Goal: Task Accomplishment & Management: Manage account settings

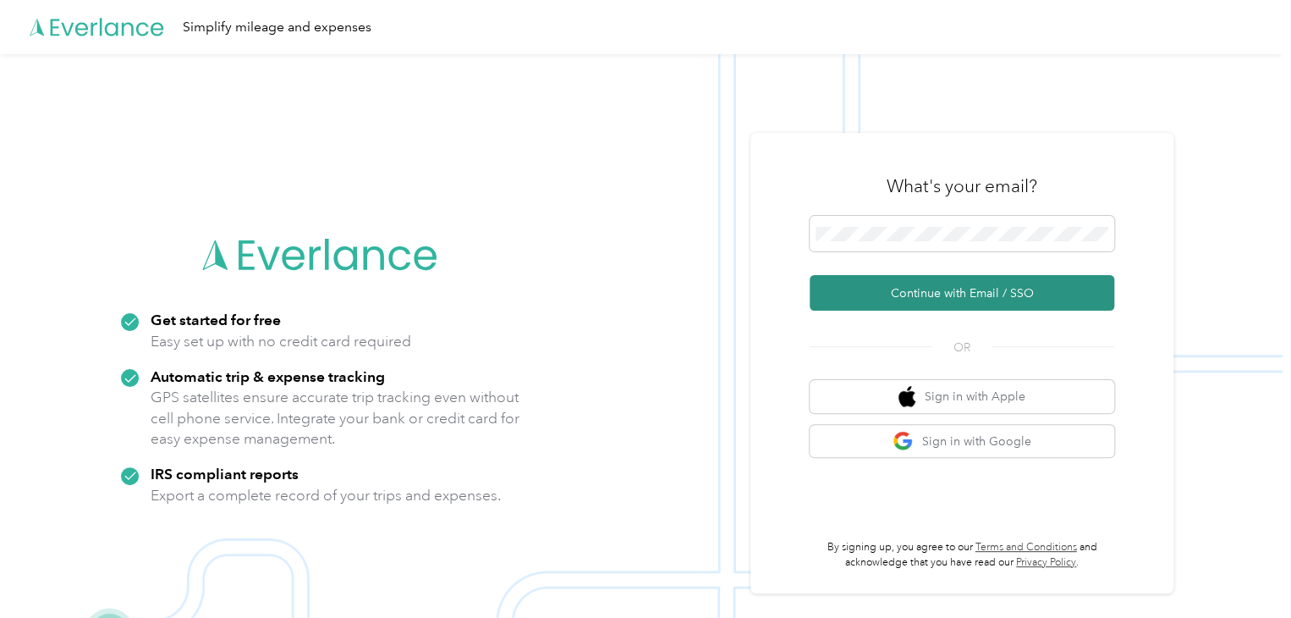
click at [645, 292] on button "Continue with Email / SSO" at bounding box center [962, 293] width 305 height 36
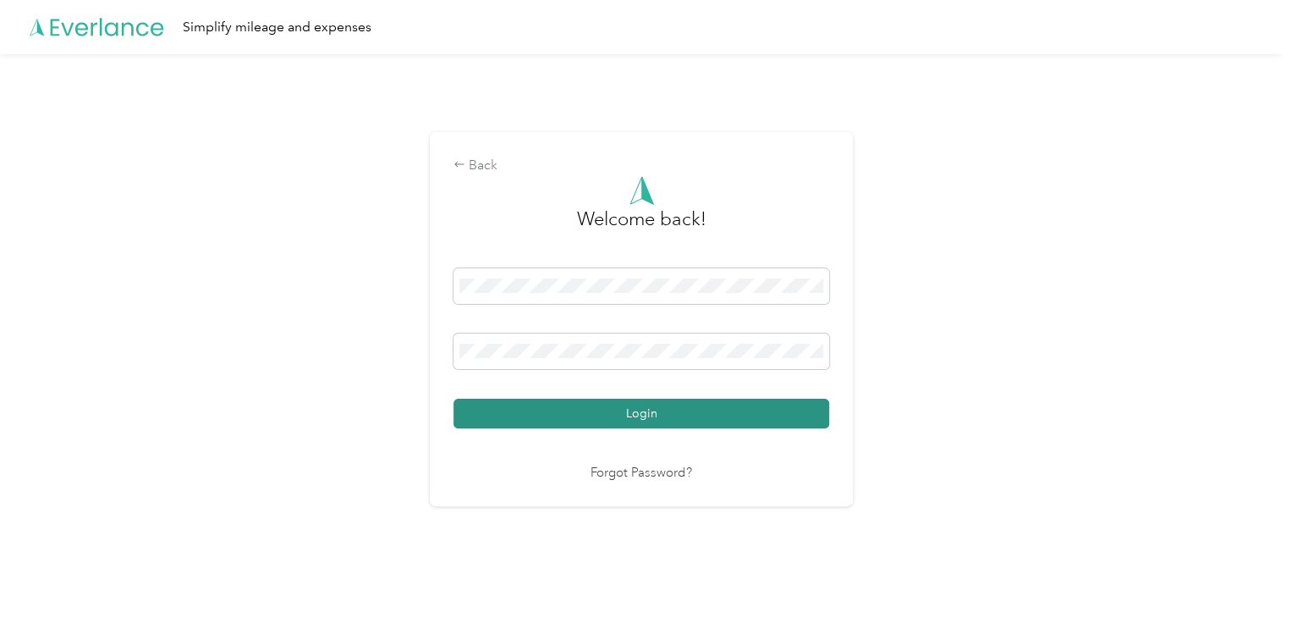
click at [645, 421] on button "Login" at bounding box center [642, 414] width 376 height 30
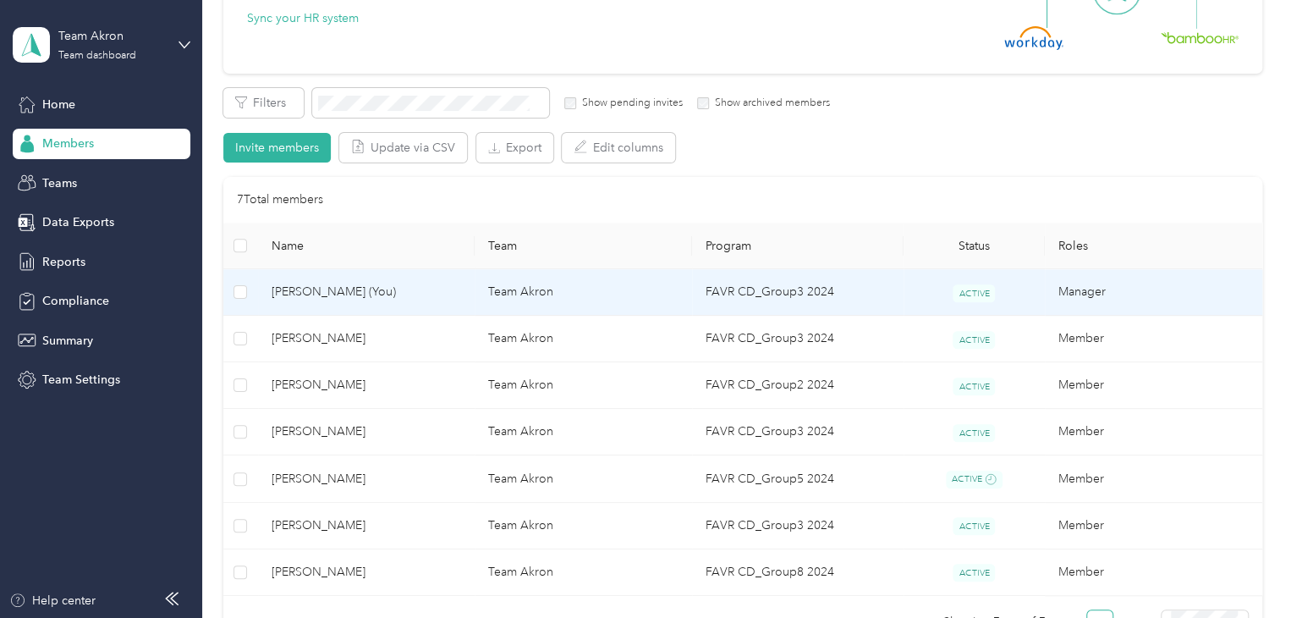
scroll to position [338, 0]
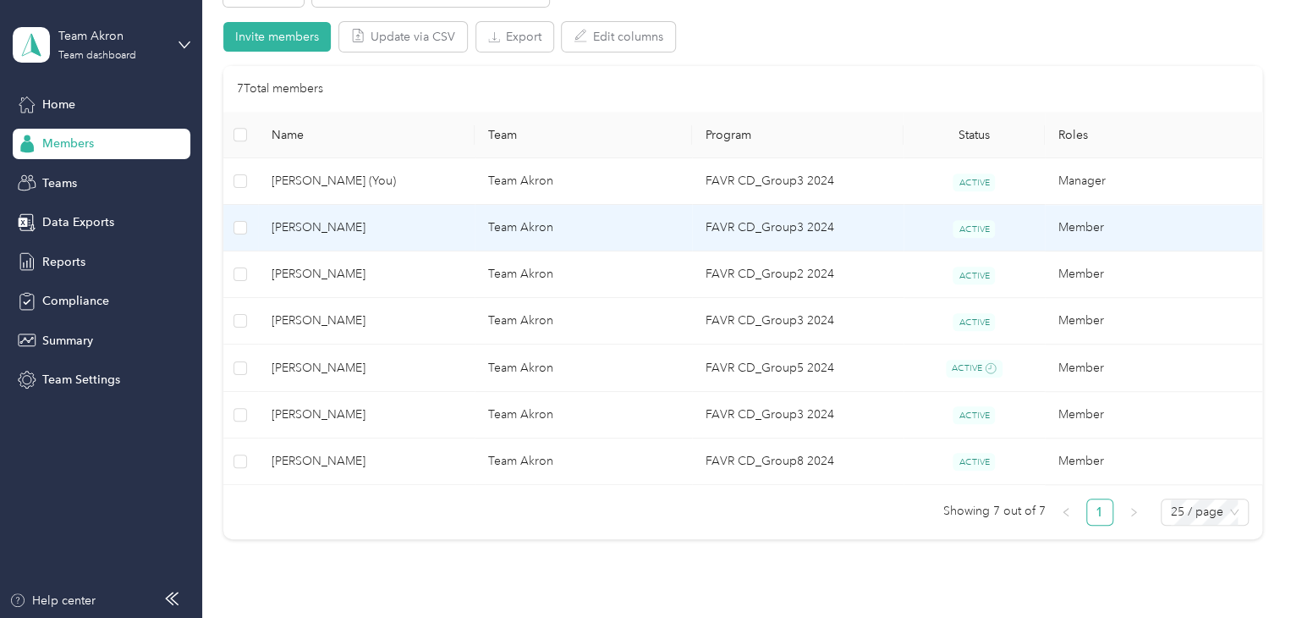
click at [339, 234] on span "[PERSON_NAME]" at bounding box center [367, 227] width 190 height 19
click at [339, 618] on div "Drag to resize Click to close Loading member data" at bounding box center [641, 618] width 1283 height 0
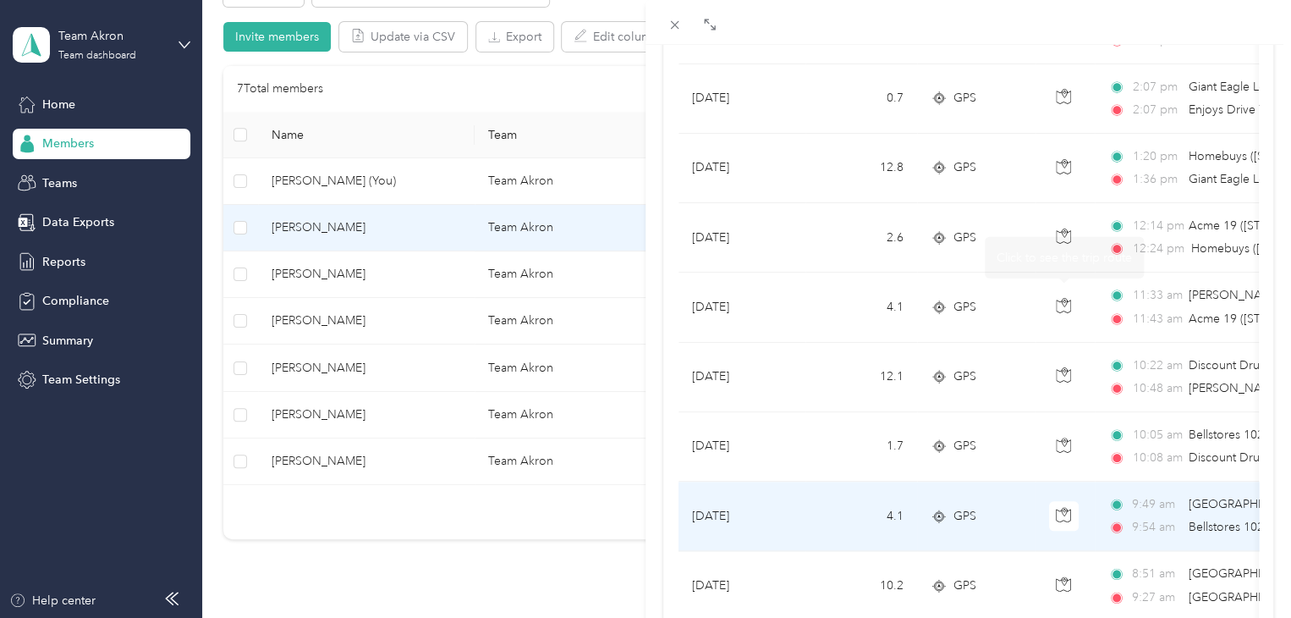
scroll to position [762, 0]
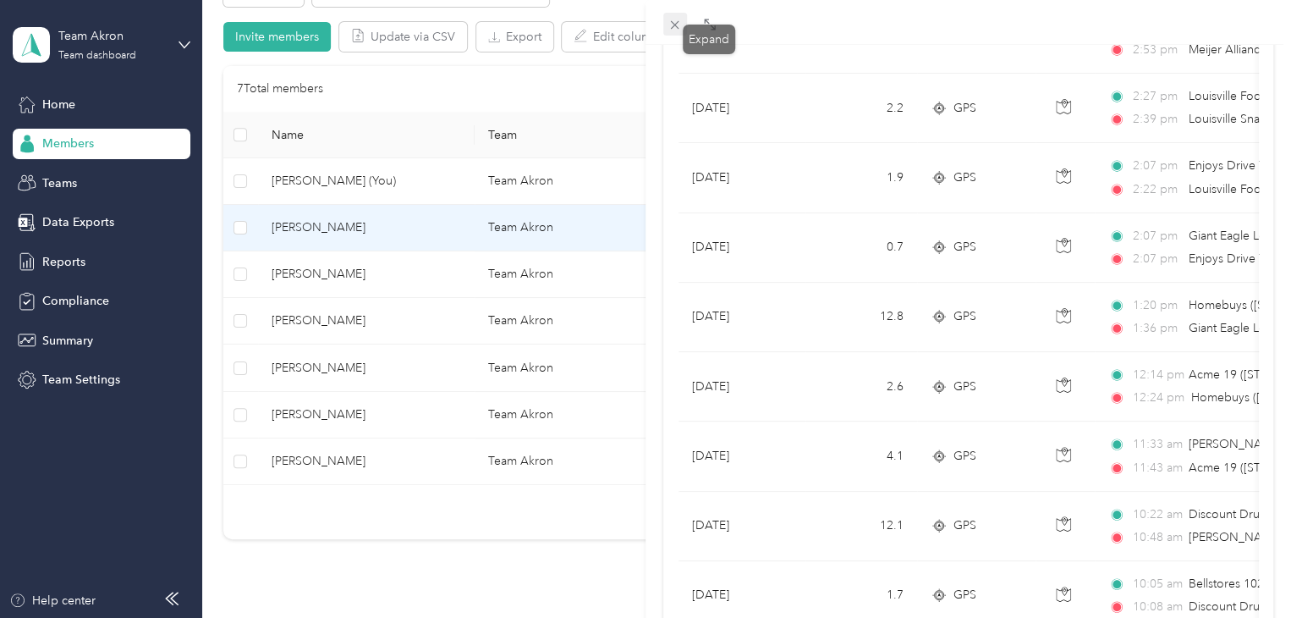
click at [645, 618] on div "Drag to resize Click to close [PERSON_NAME] Archive Trips Expenses Reports Memb…" at bounding box center [641, 618] width 1283 height 0
click at [645, 31] on icon at bounding box center [675, 25] width 14 height 14
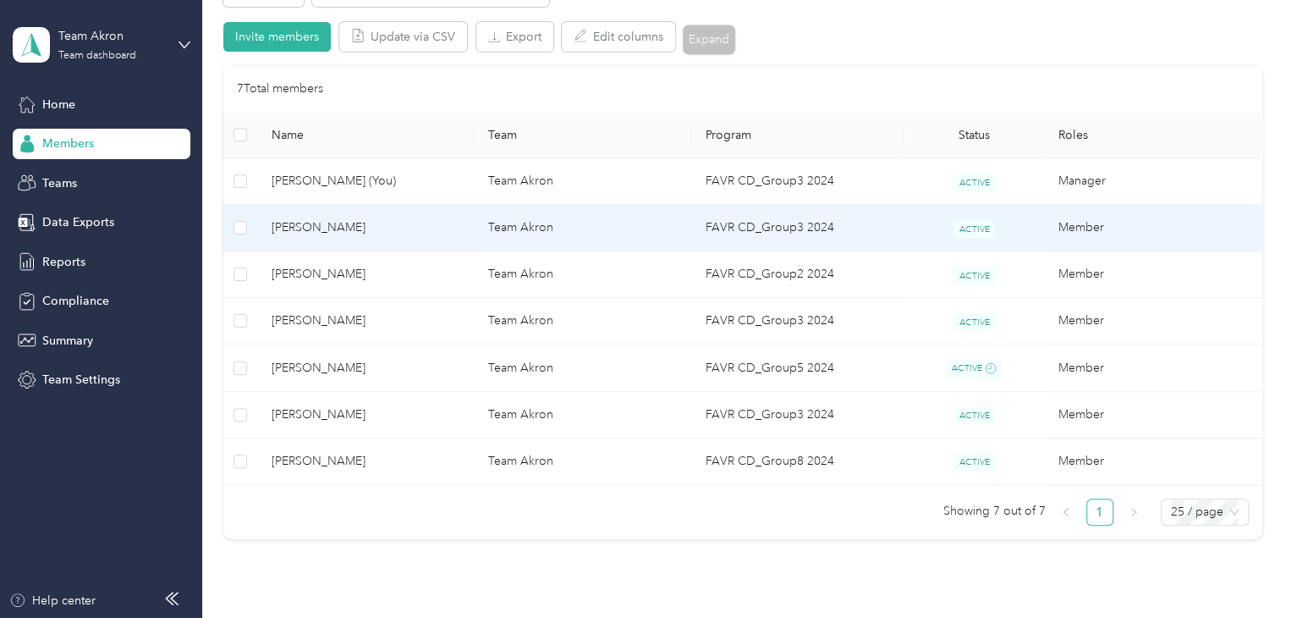
scroll to position [235, 0]
click at [338, 225] on span "[PERSON_NAME]" at bounding box center [367, 227] width 190 height 19
click at [338, 618] on div "Drag to resize Click to close [PERSON_NAME] Archive Trips Expenses Reports Memb…" at bounding box center [641, 618] width 1283 height 0
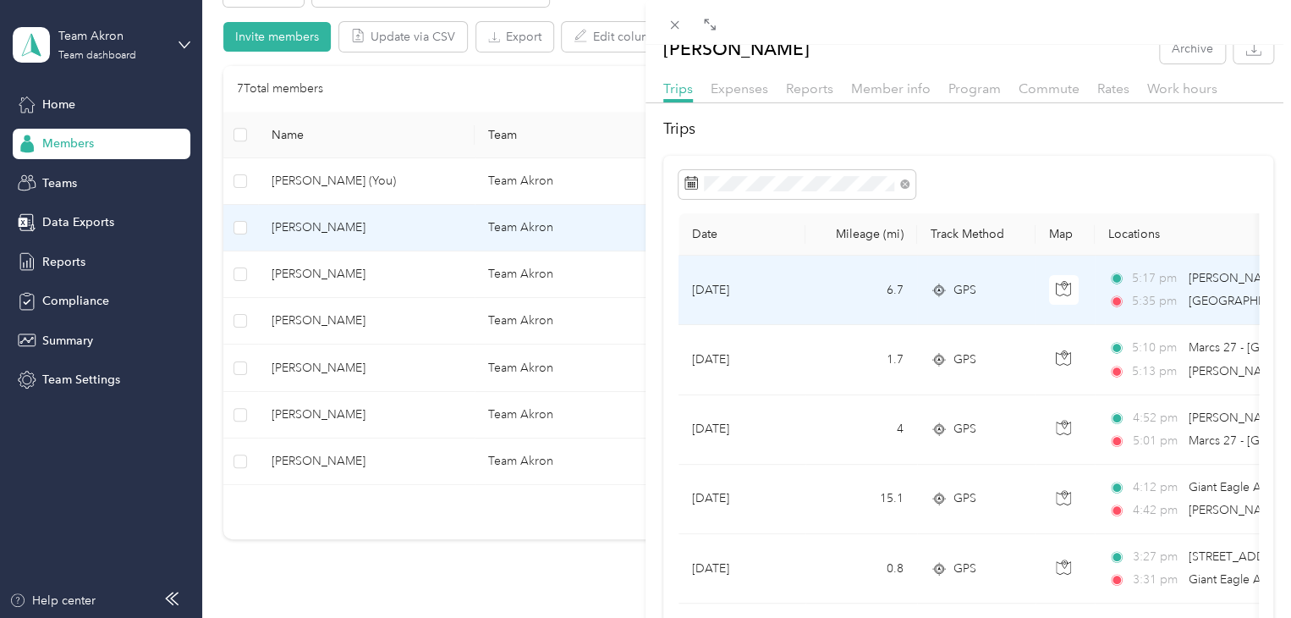
scroll to position [85, 0]
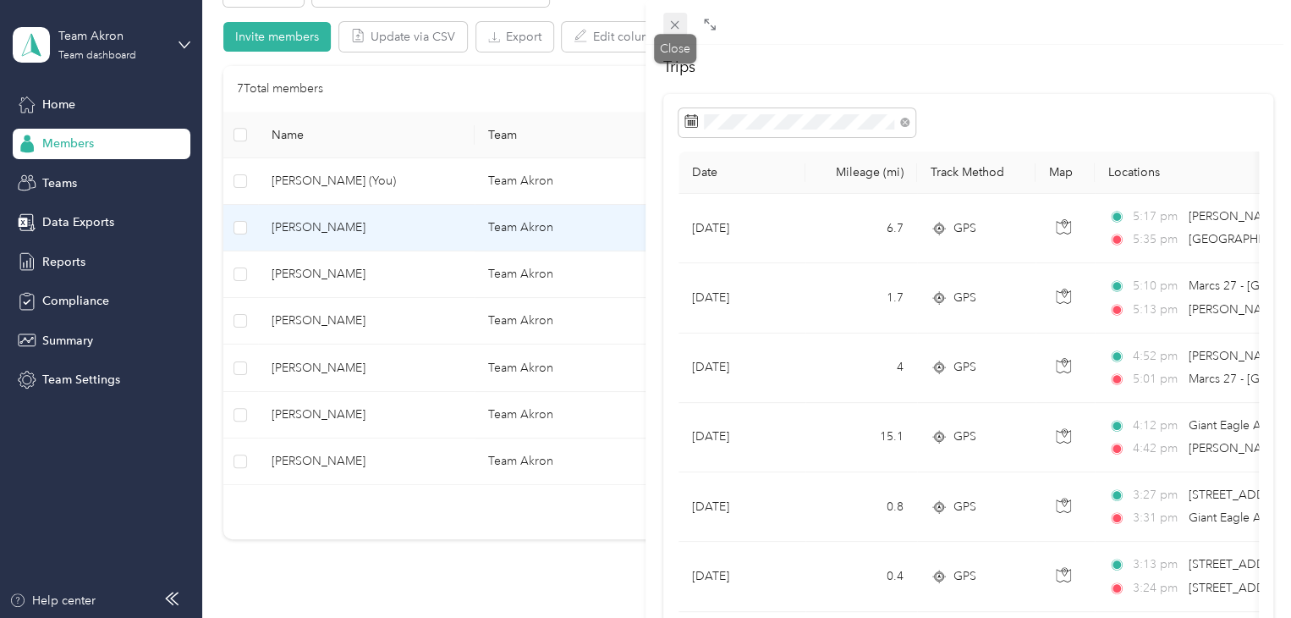
click at [645, 27] on span at bounding box center [675, 25] width 24 height 24
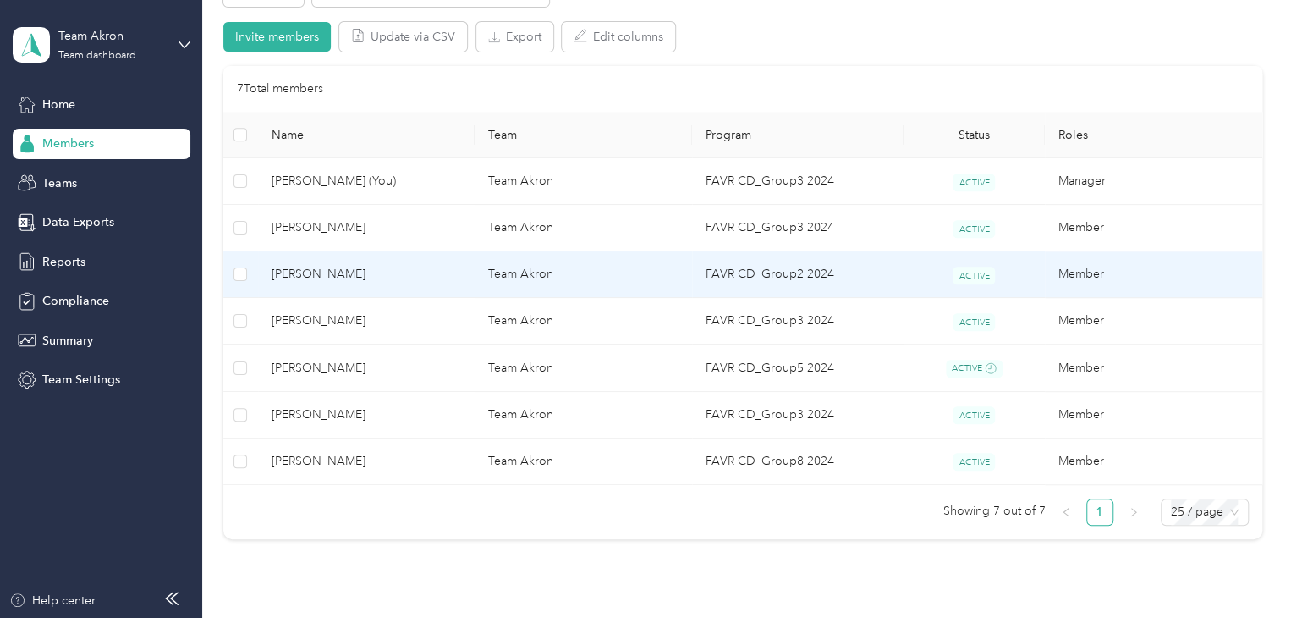
click at [311, 265] on span "[PERSON_NAME]" at bounding box center [367, 274] width 190 height 19
click at [311, 618] on div "Drag to resize Click to close Loading member data" at bounding box center [641, 618] width 1283 height 0
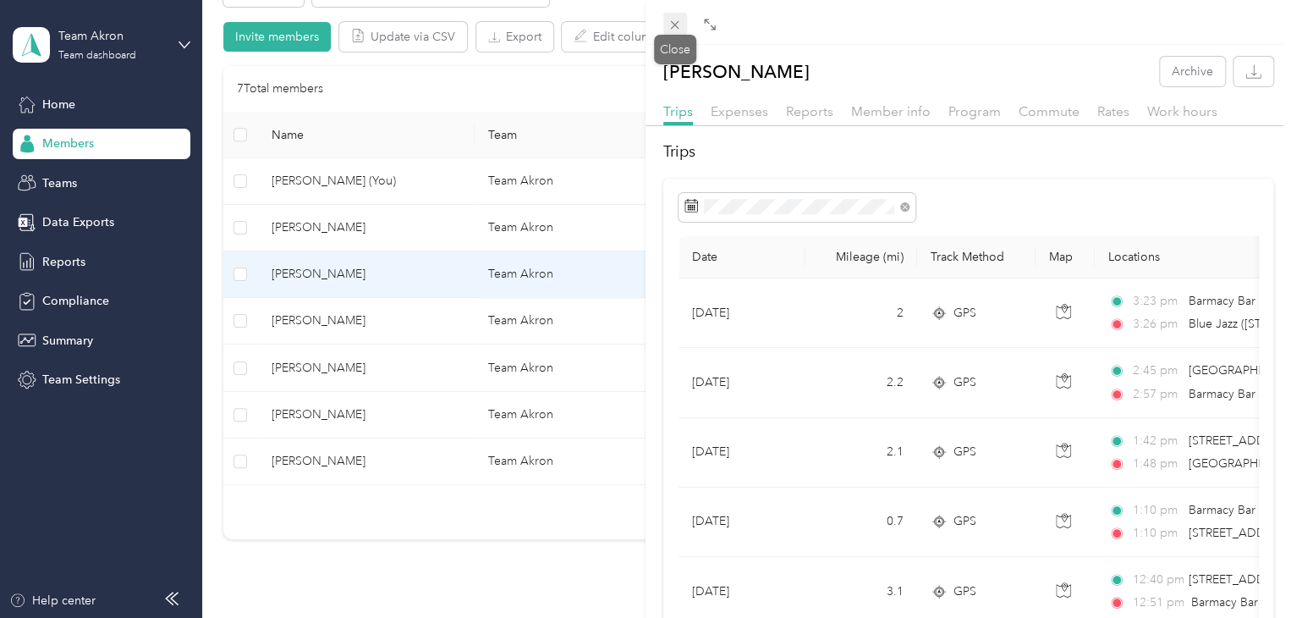
click at [645, 32] on span at bounding box center [675, 25] width 24 height 24
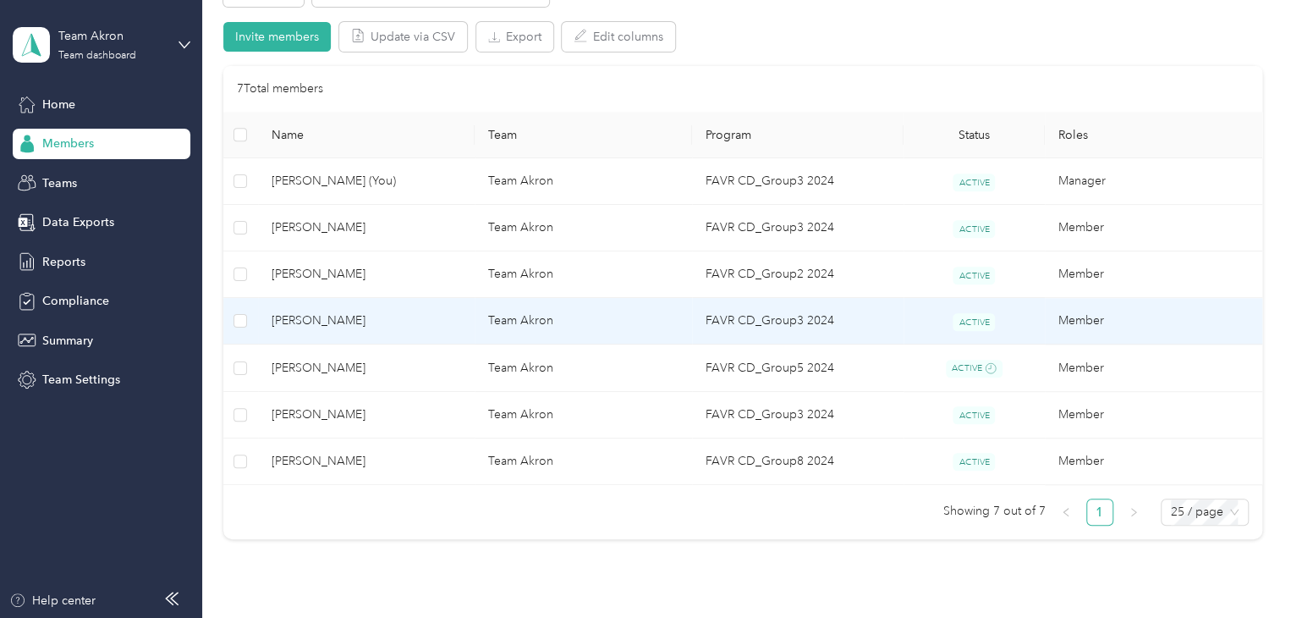
click at [382, 313] on span "[PERSON_NAME]" at bounding box center [367, 320] width 190 height 19
click at [382, 618] on div "Drag to resize Click to close Loading member data" at bounding box center [641, 618] width 1283 height 0
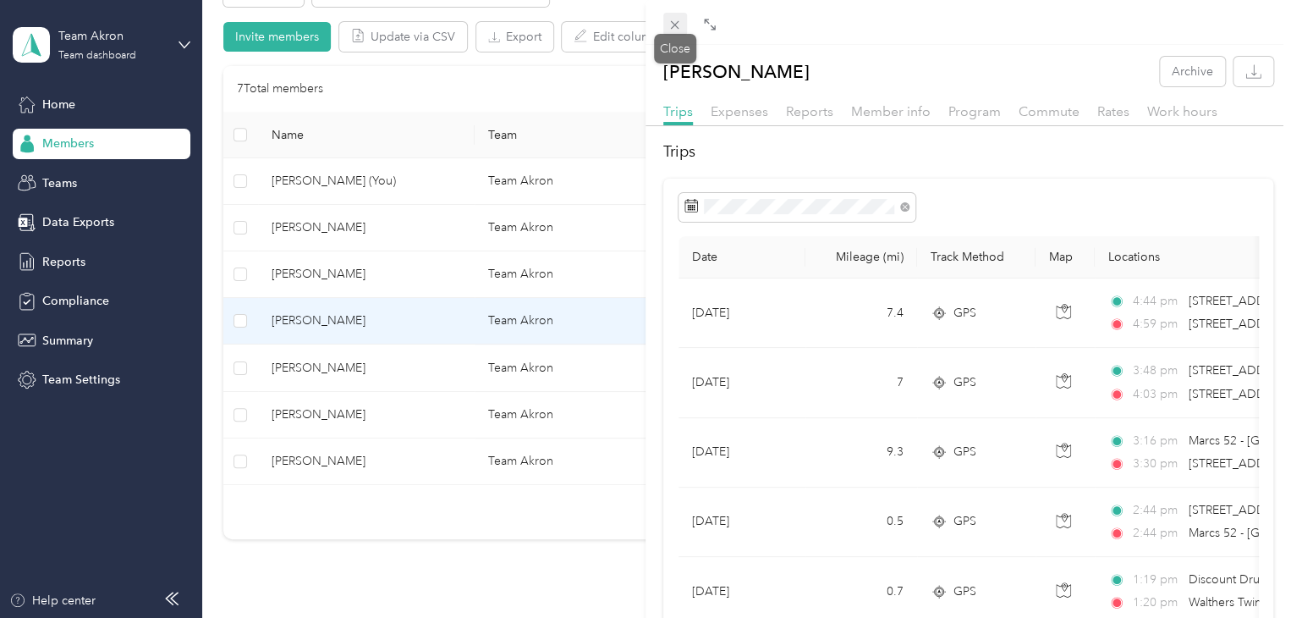
click at [645, 30] on icon at bounding box center [675, 25] width 14 height 14
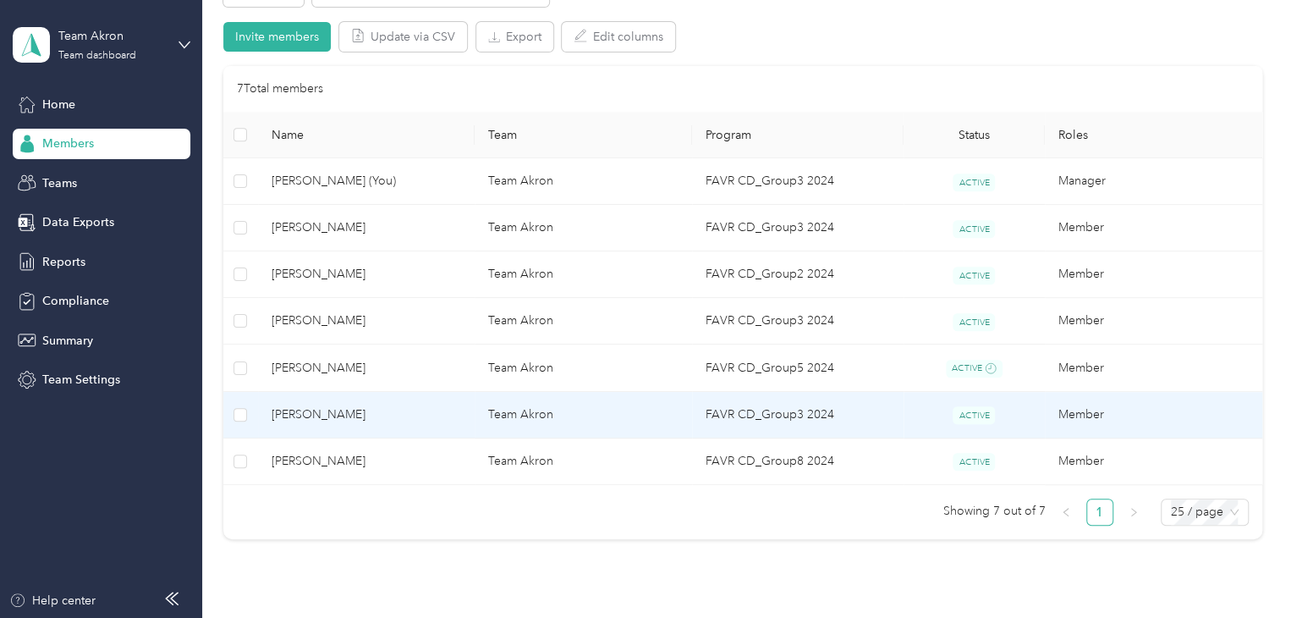
click at [365, 419] on span "[PERSON_NAME]" at bounding box center [367, 414] width 190 height 19
click at [365, 618] on div "Drag to resize Click to close Loading member data" at bounding box center [641, 618] width 1283 height 0
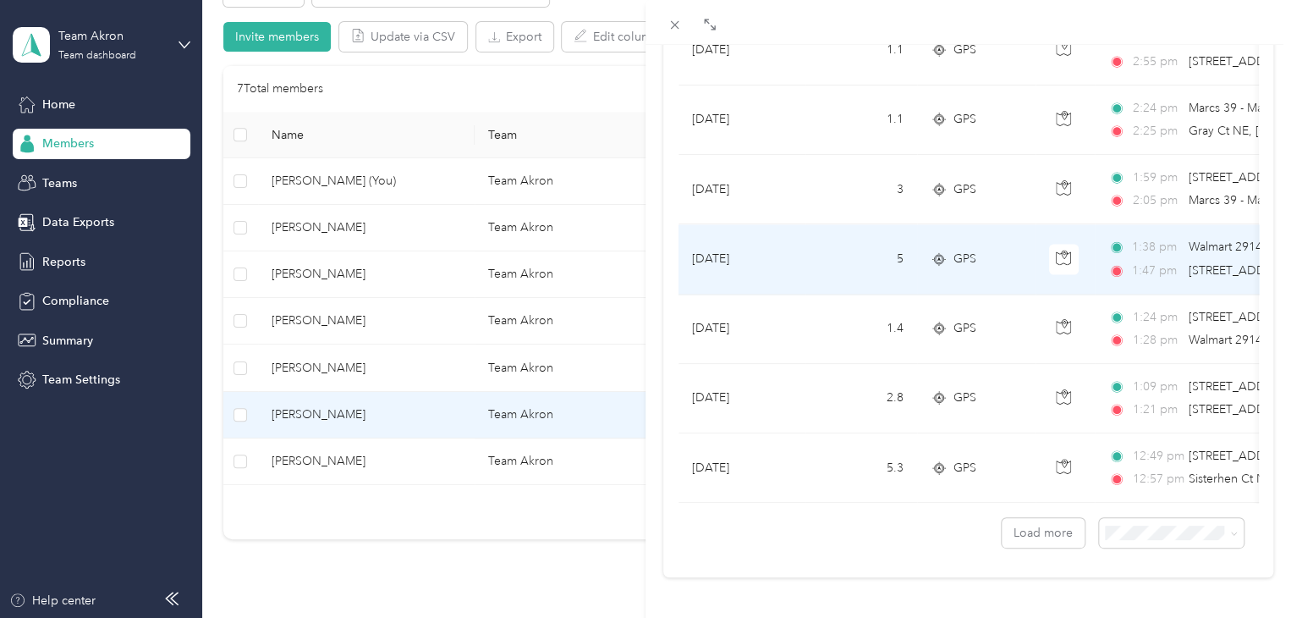
scroll to position [1540, 0]
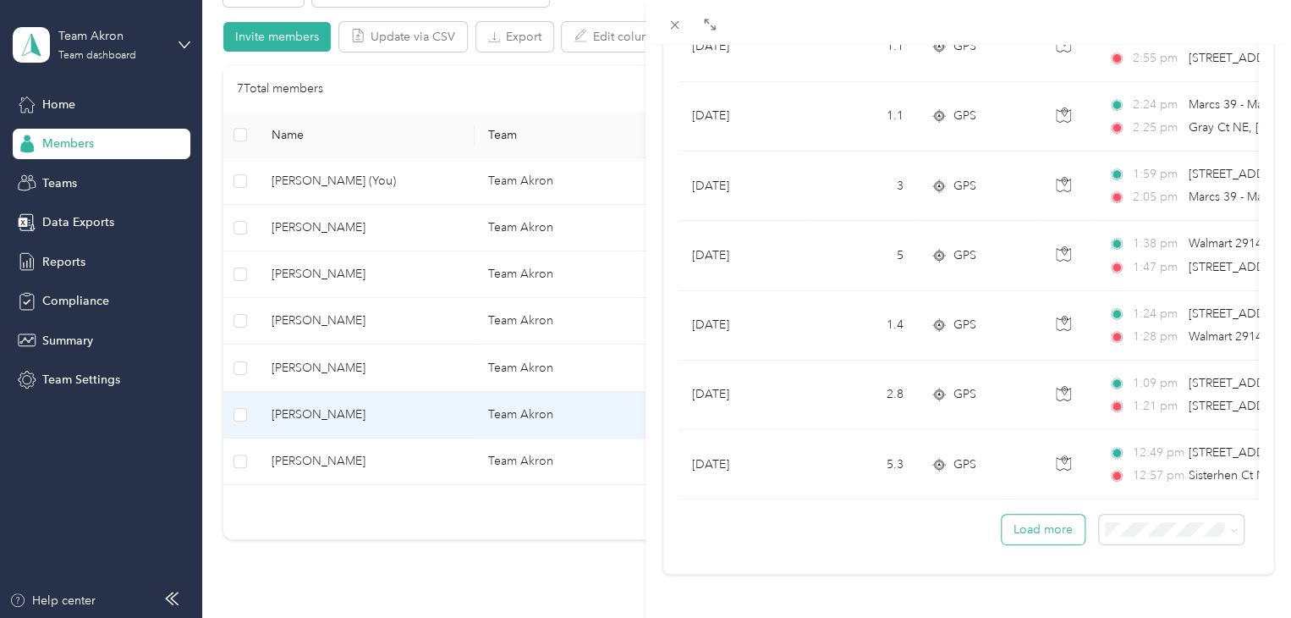
click at [645, 523] on button "Load more" at bounding box center [1043, 530] width 83 height 30
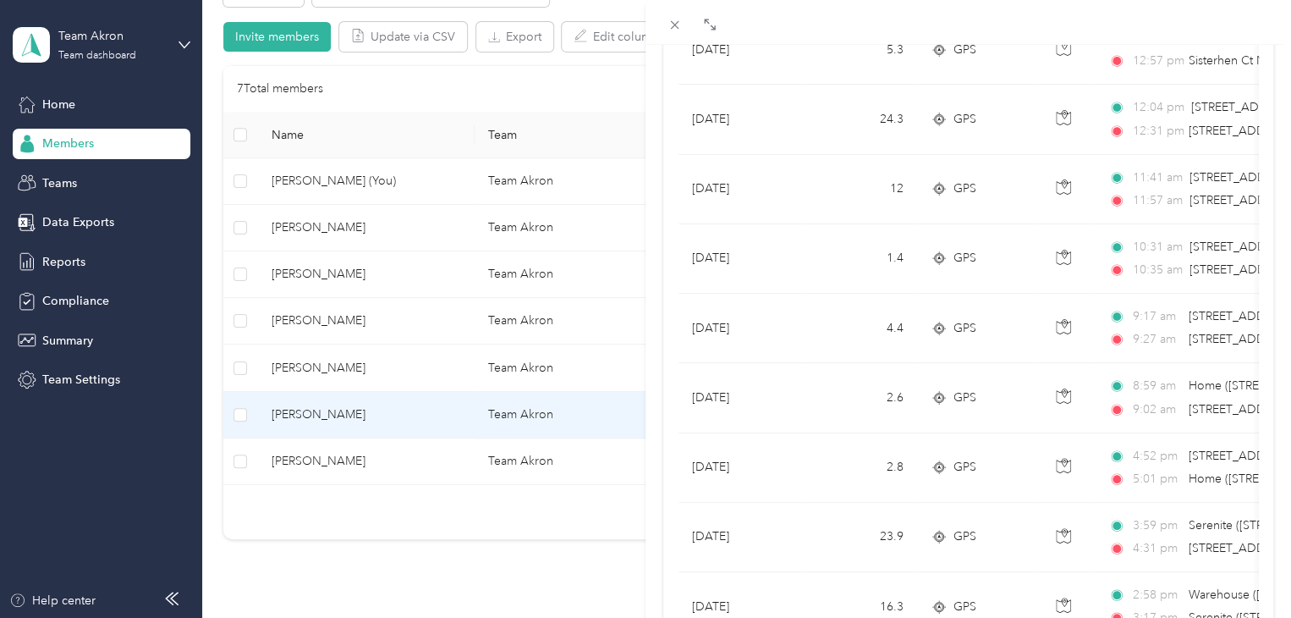
scroll to position [1963, 0]
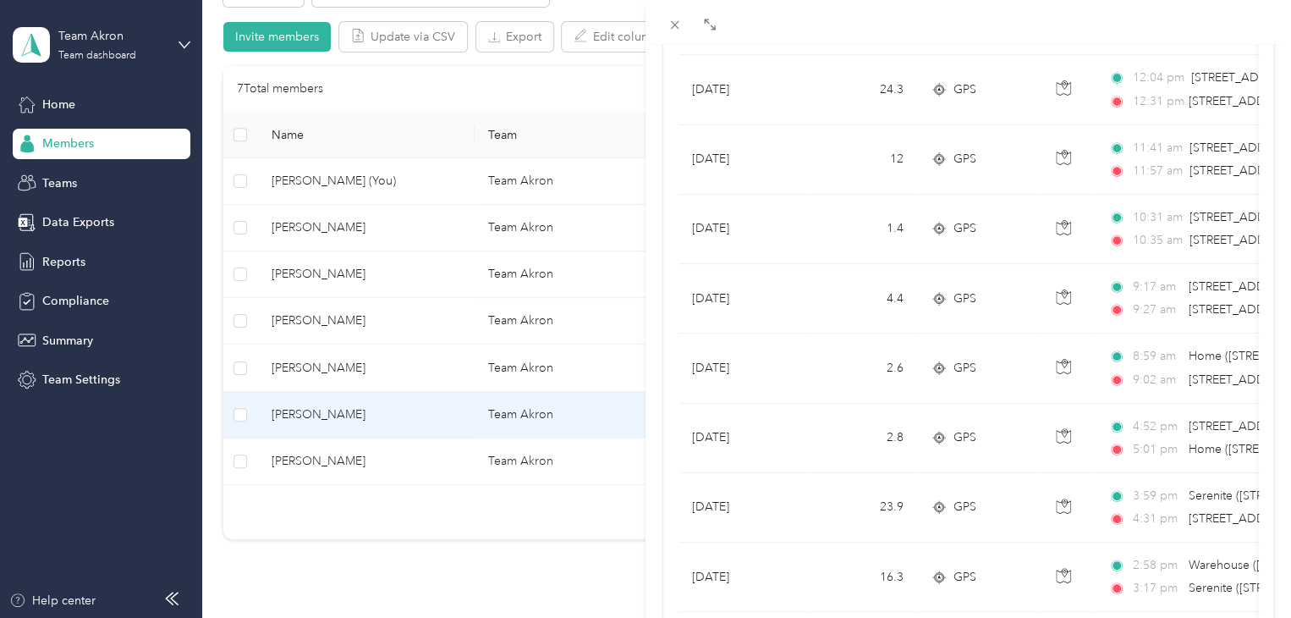
click at [327, 460] on div "[PERSON_NAME] Archive Trips Expenses Reports Member info Program Commute Rates …" at bounding box center [645, 309] width 1291 height 618
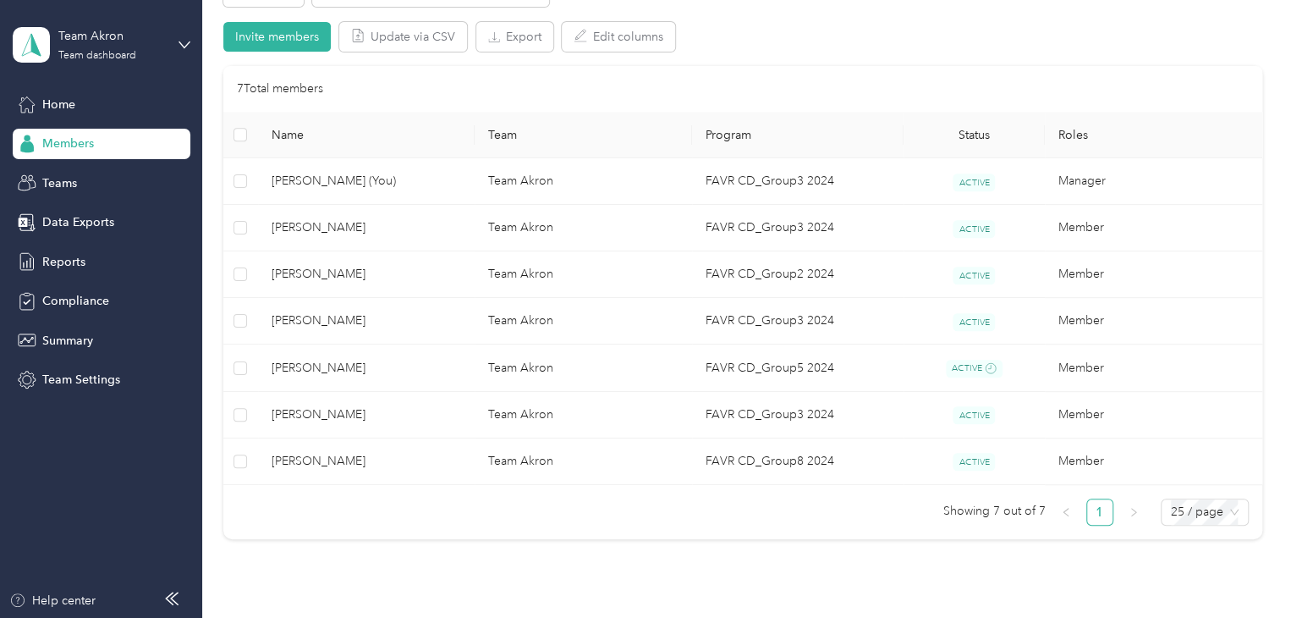
scroll to position [235, 0]
click at [327, 460] on div at bounding box center [645, 309] width 1291 height 618
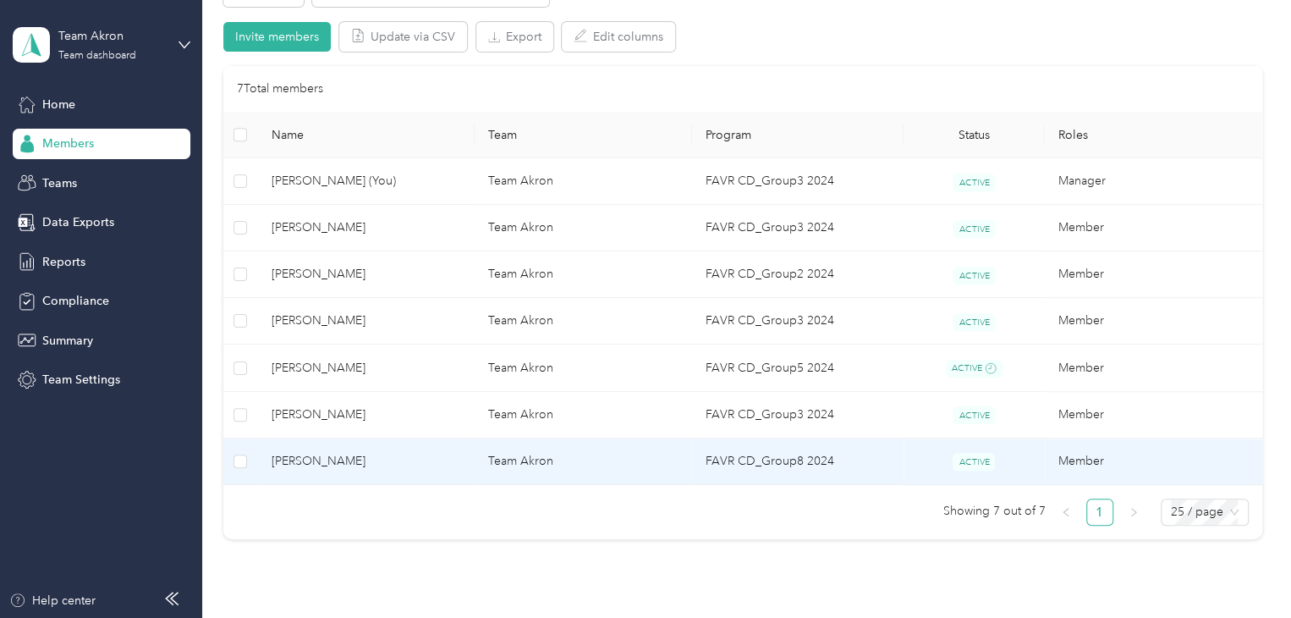
click at [327, 460] on span "[PERSON_NAME]" at bounding box center [367, 461] width 190 height 19
click at [327, 618] on div "Drag to resize Click to close Loading member data" at bounding box center [641, 618] width 1283 height 0
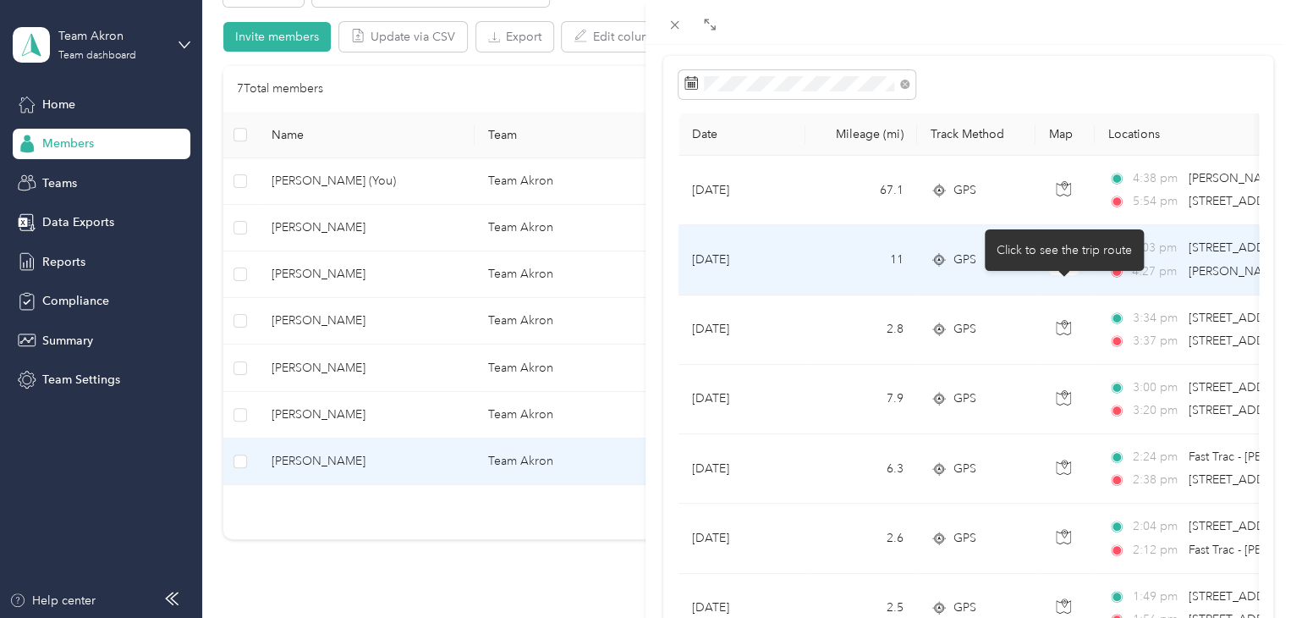
scroll to position [169, 0]
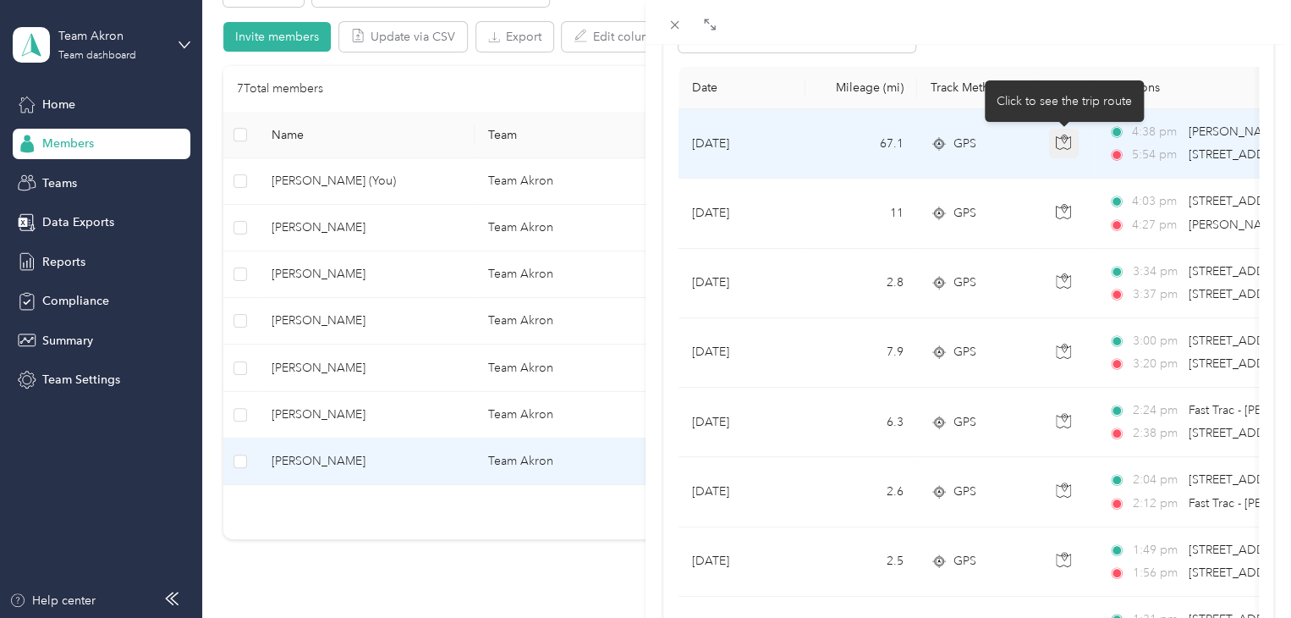
click at [645, 132] on button "button" at bounding box center [1064, 144] width 30 height 30
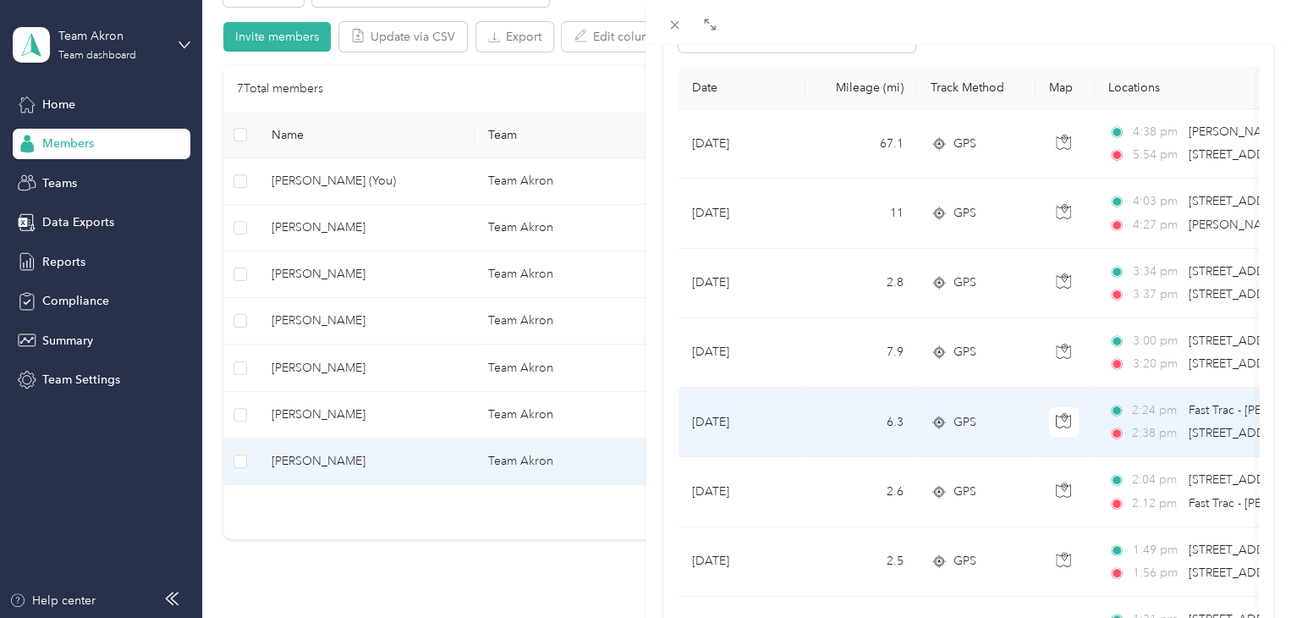
click at [645, 421] on td at bounding box center [1065, 422] width 59 height 69
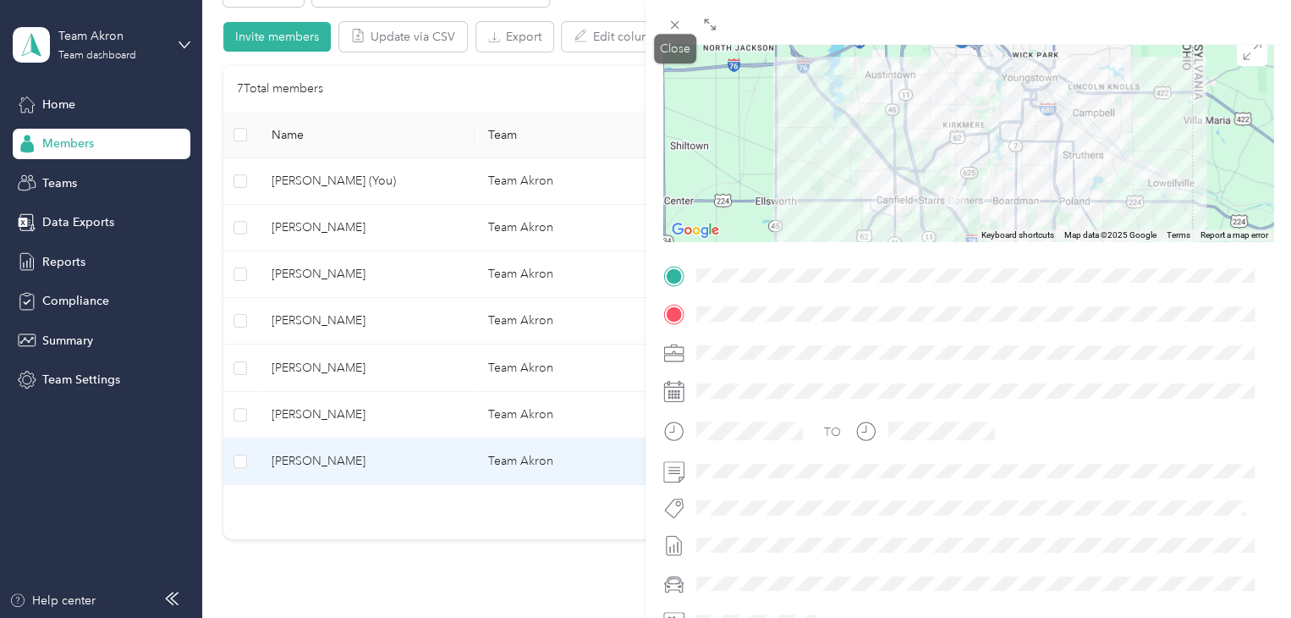
click at [645, 30] on icon at bounding box center [675, 25] width 14 height 14
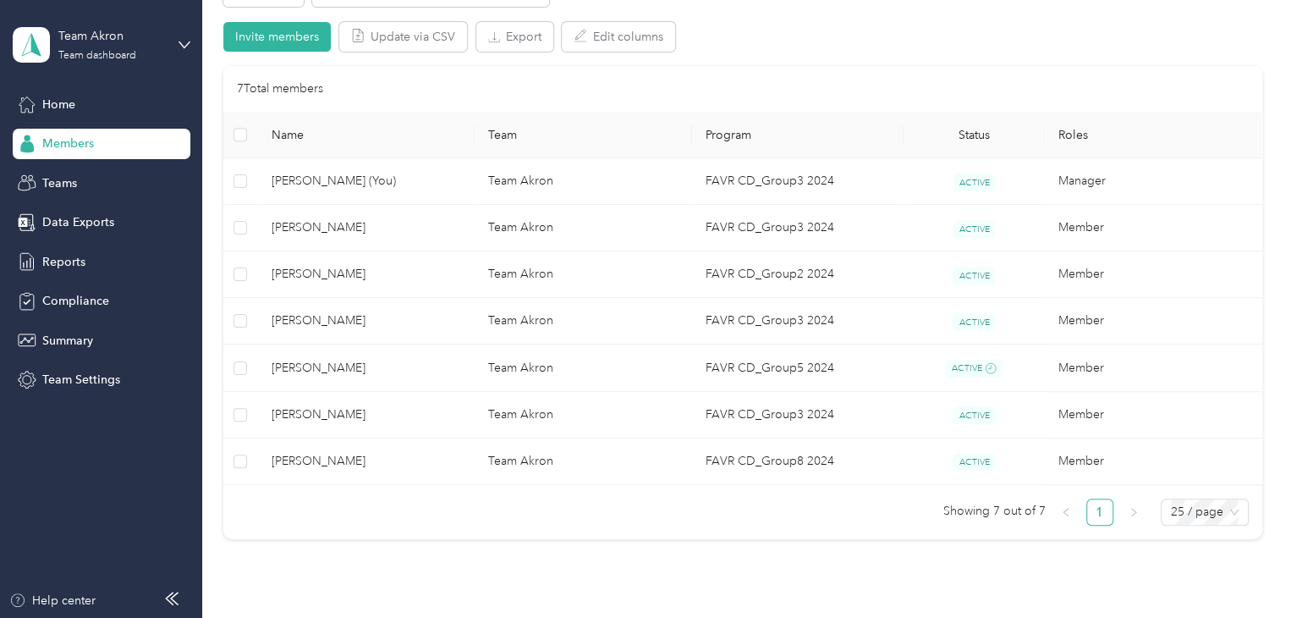
click at [334, 488] on div "7 Total members Name Team Program Status Roles [PERSON_NAME] (You) Team Akron F…" at bounding box center [742, 296] width 1039 height 460
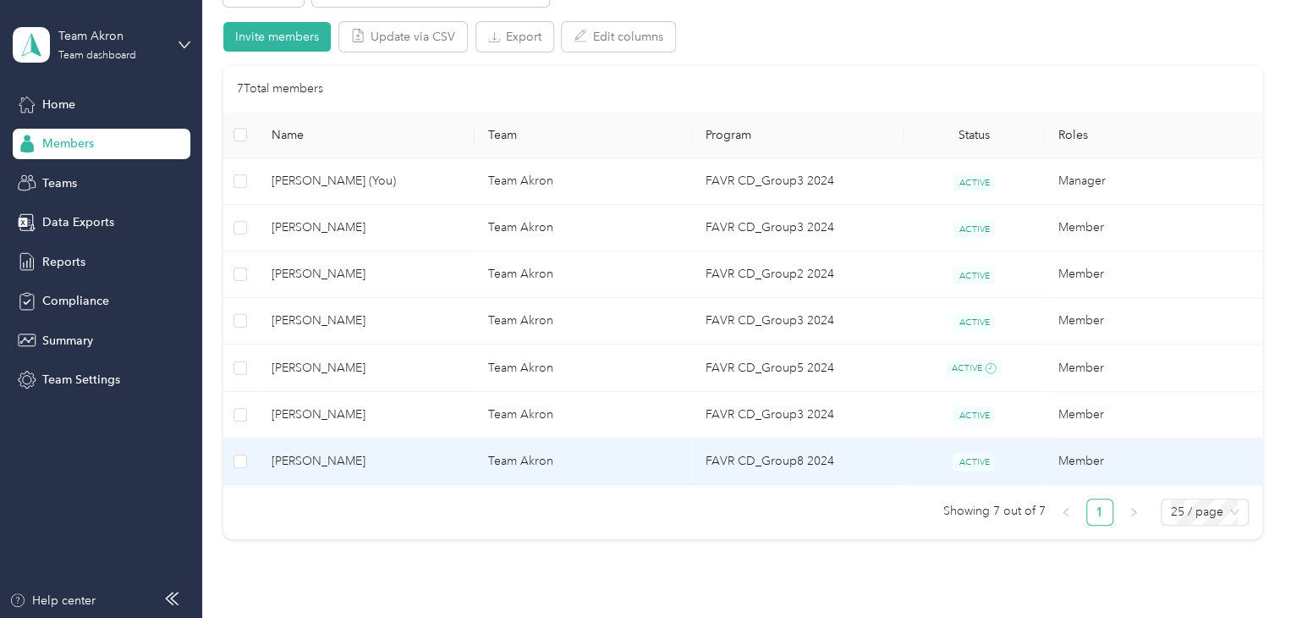
click at [344, 470] on td "[PERSON_NAME]" at bounding box center [366, 461] width 217 height 47
click at [344, 470] on div at bounding box center [645, 309] width 1291 height 618
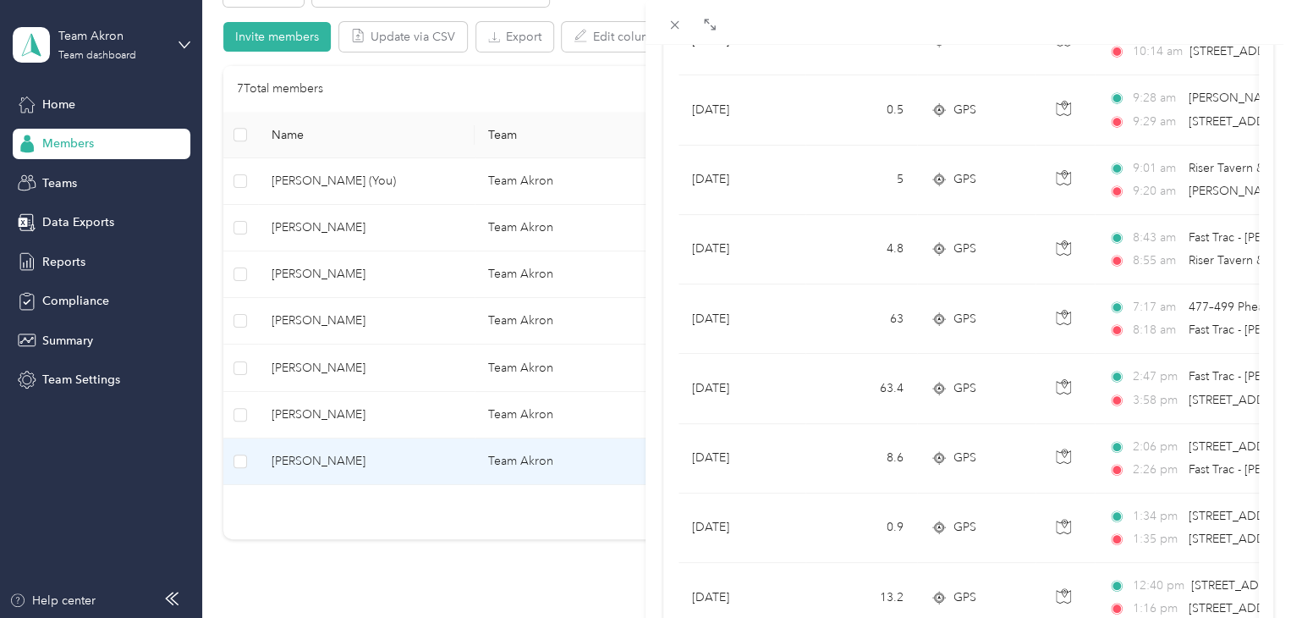
scroll to position [1439, 0]
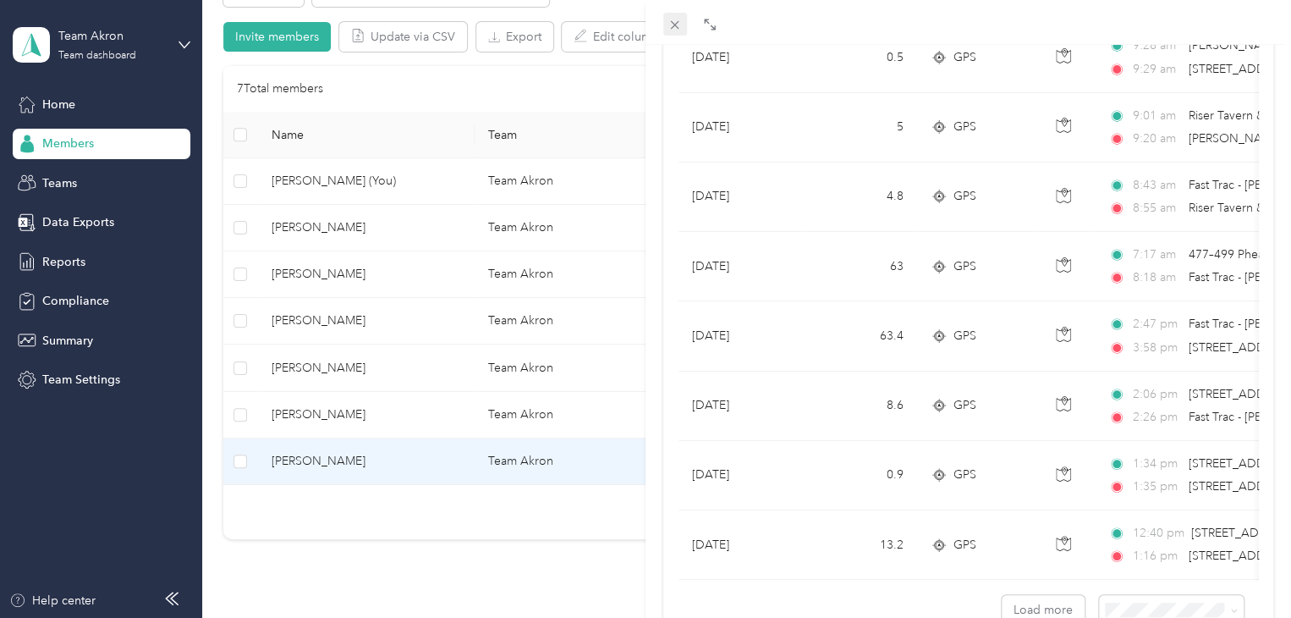
click at [645, 24] on icon at bounding box center [675, 25] width 14 height 14
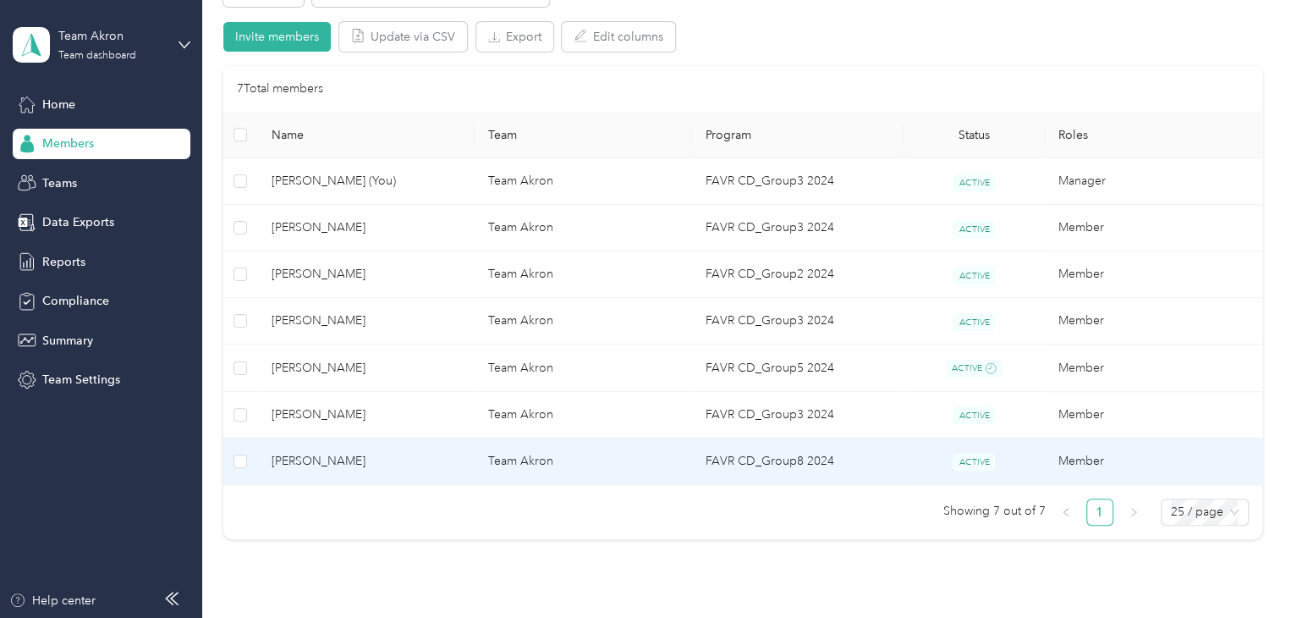
scroll to position [235, 0]
